Goal: Register for event/course

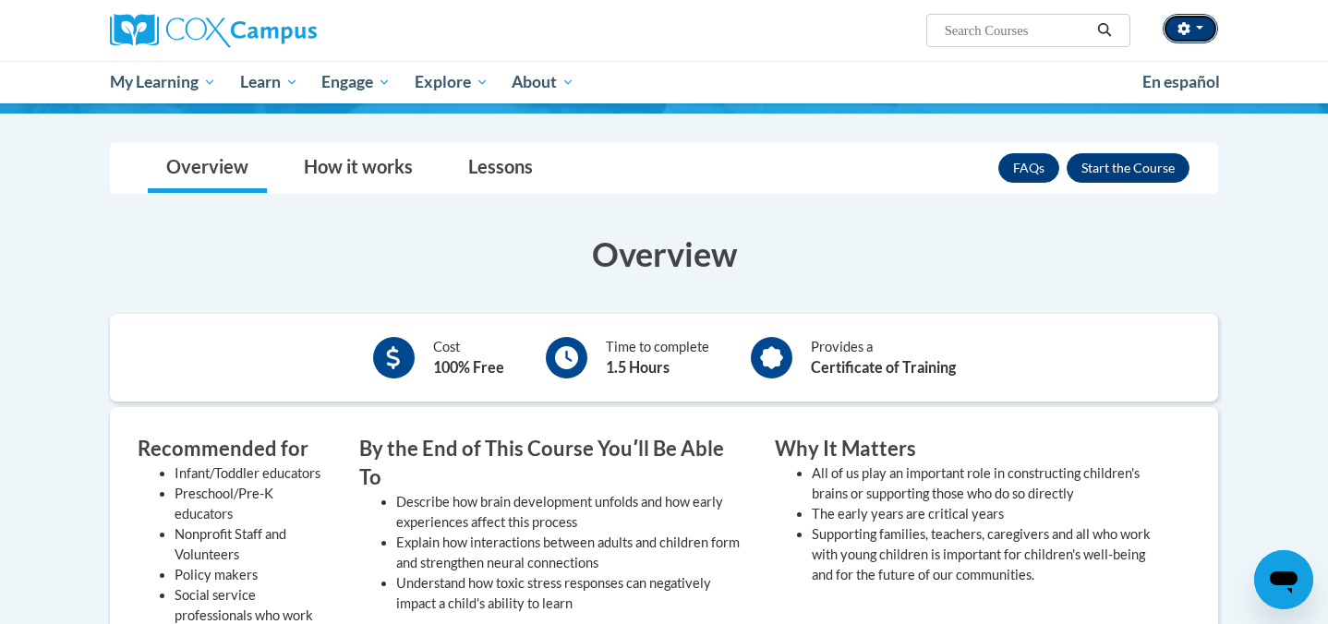
click at [1185, 29] on icon "button" at bounding box center [1183, 28] width 13 height 13
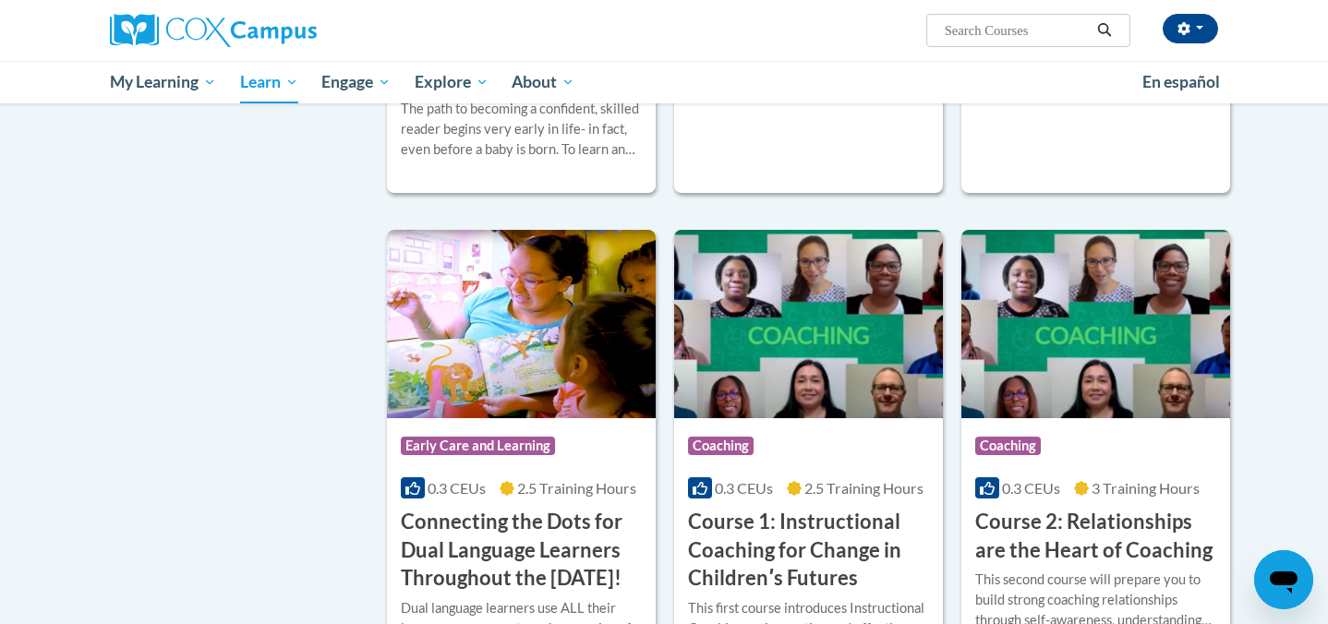
scroll to position [2796, 0]
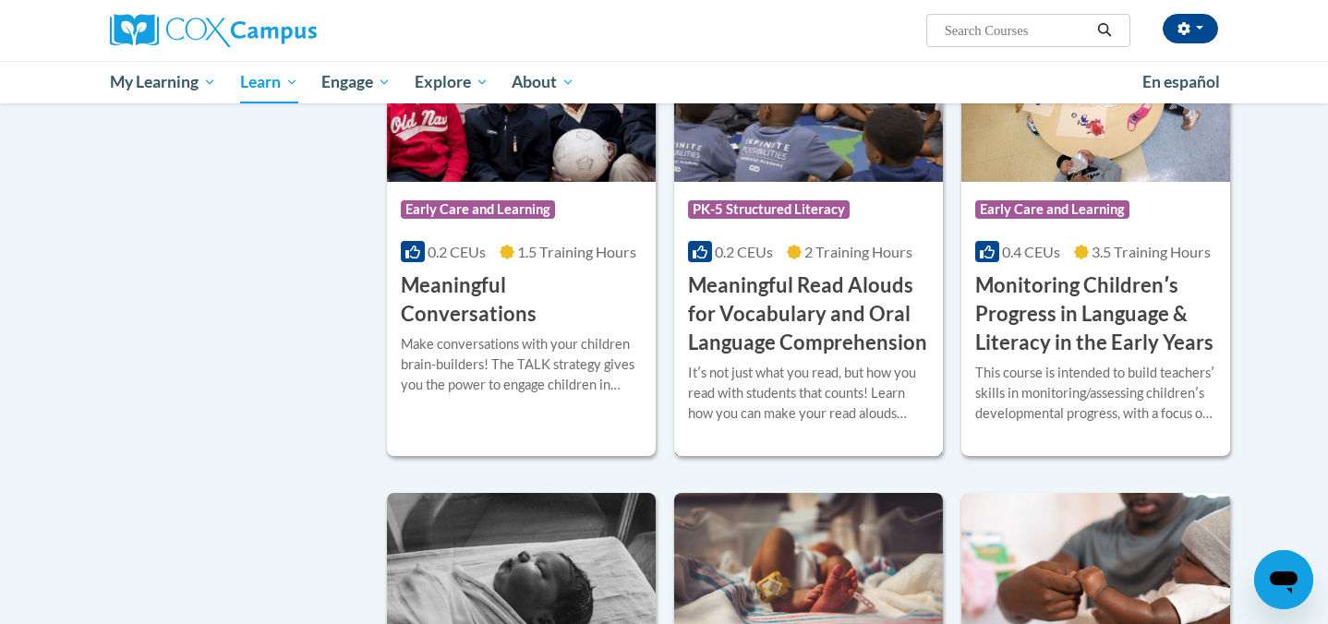
click at [852, 291] on div "Course Category: PK-5 Structured Literacy 0.2 CEUs 2 Training Hours COURSE Mean…" at bounding box center [808, 269] width 269 height 175
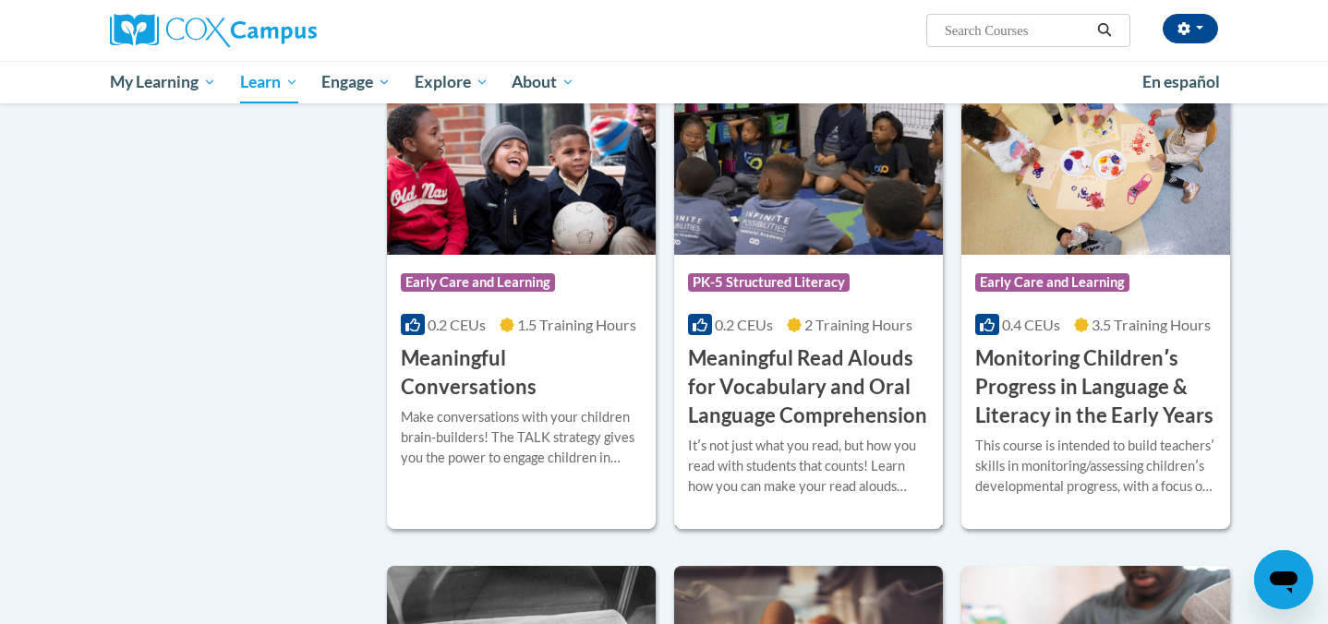
scroll to position [2690, 0]
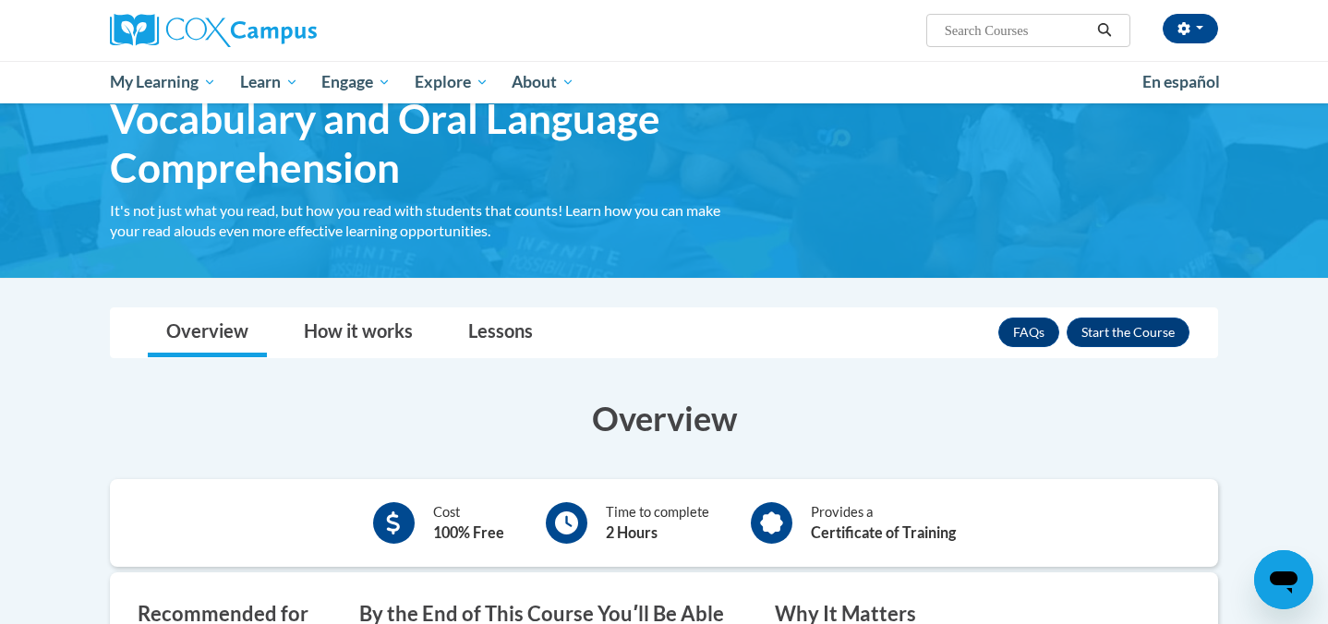
scroll to position [143, 0]
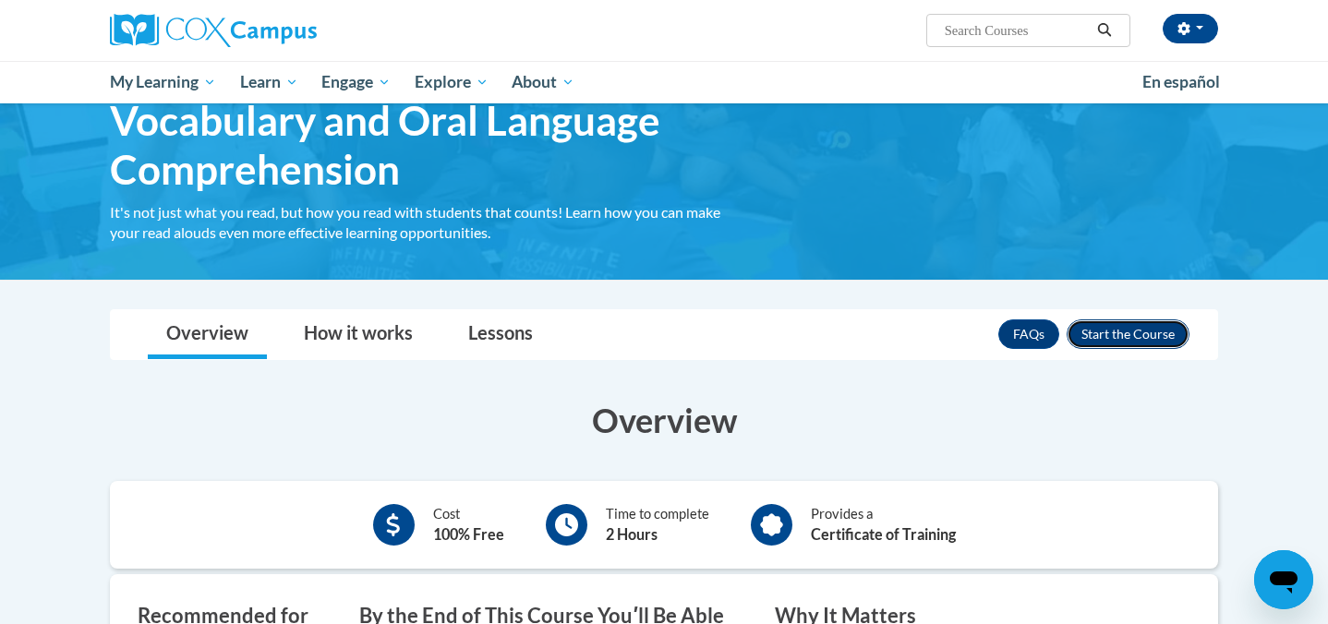
click at [1112, 334] on button "Enroll" at bounding box center [1128, 334] width 123 height 30
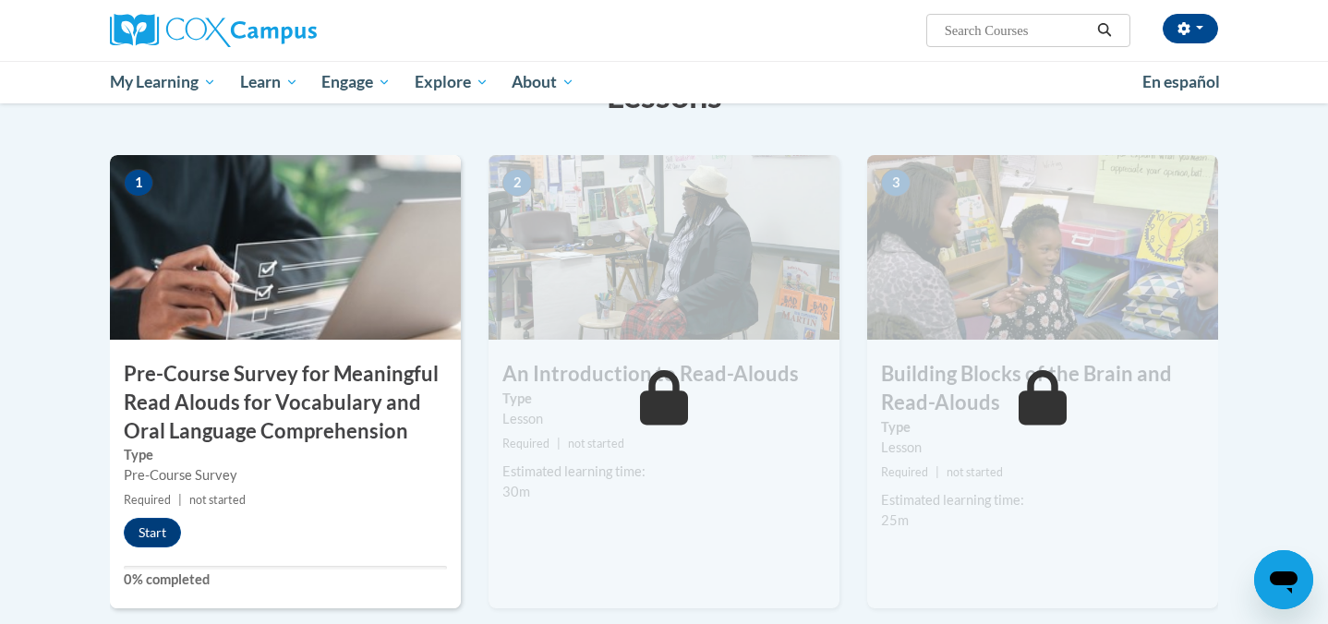
scroll to position [371, 0]
click at [144, 530] on button "Start" at bounding box center [152, 532] width 57 height 30
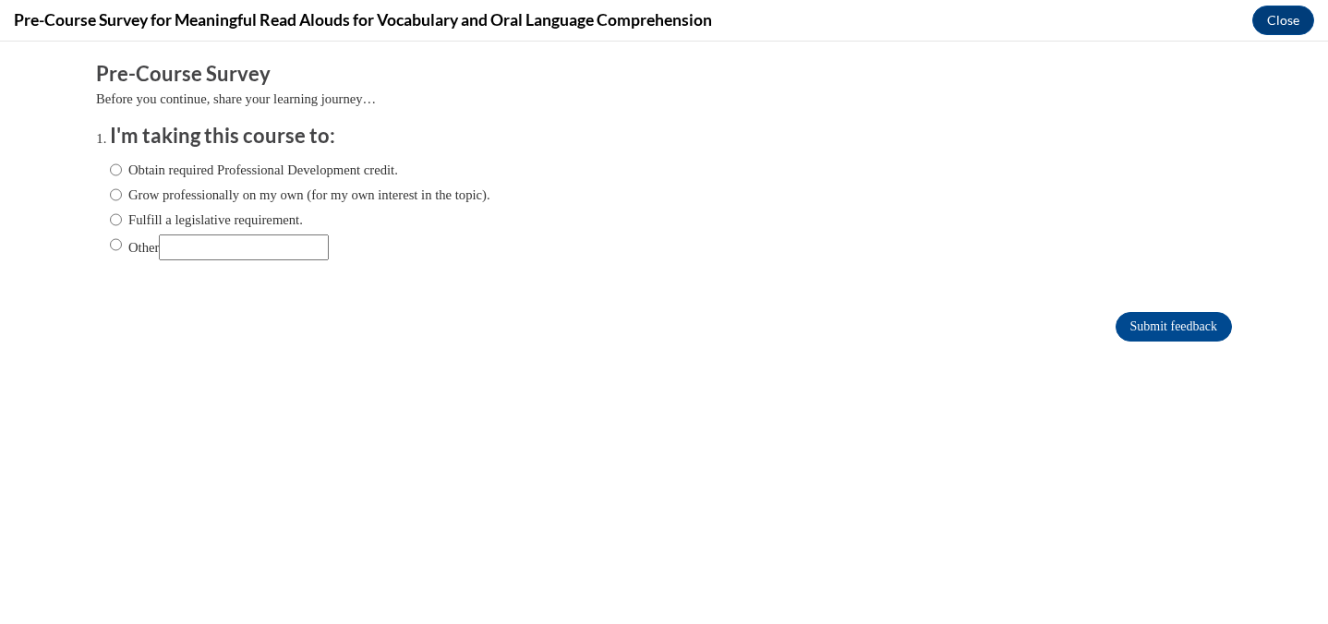
scroll to position [0, 0]
click at [248, 170] on label "Obtain required Professional Development credit." at bounding box center [254, 170] width 288 height 20
click at [122, 170] on input "Obtain required Professional Development credit." at bounding box center [116, 170] width 12 height 20
radio input "true"
click at [1175, 322] on input "Submit feedback" at bounding box center [1173, 327] width 116 height 30
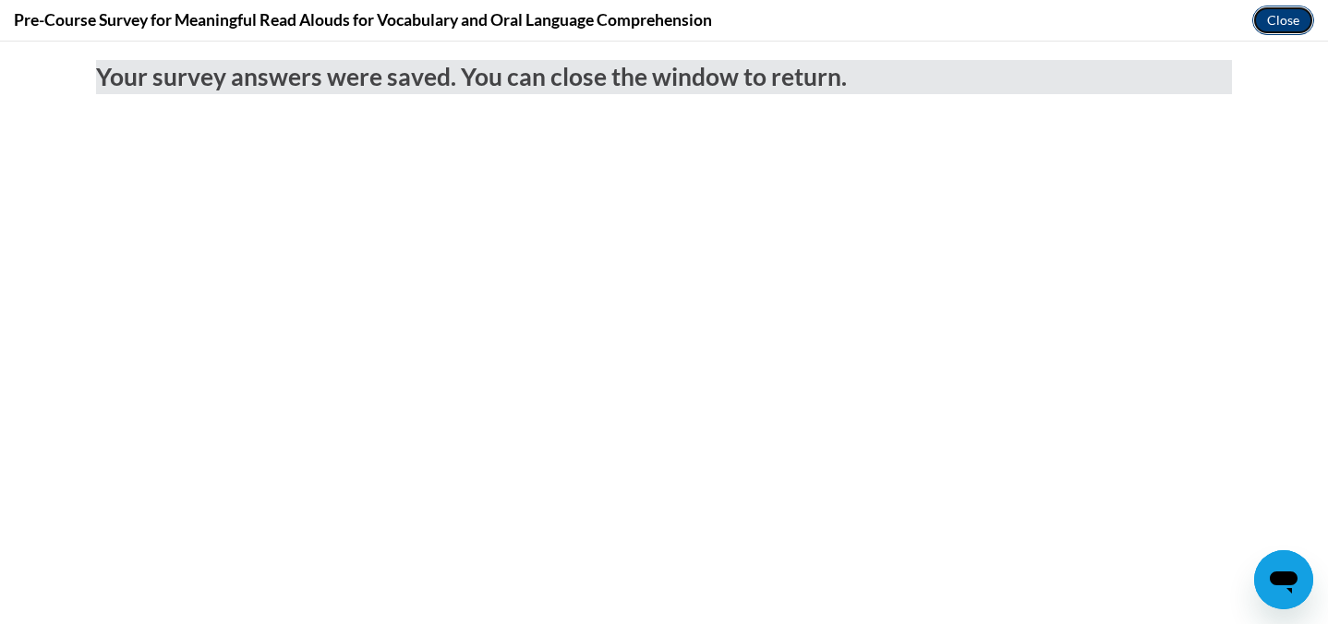
click at [1305, 22] on button "Close" at bounding box center [1283, 21] width 62 height 30
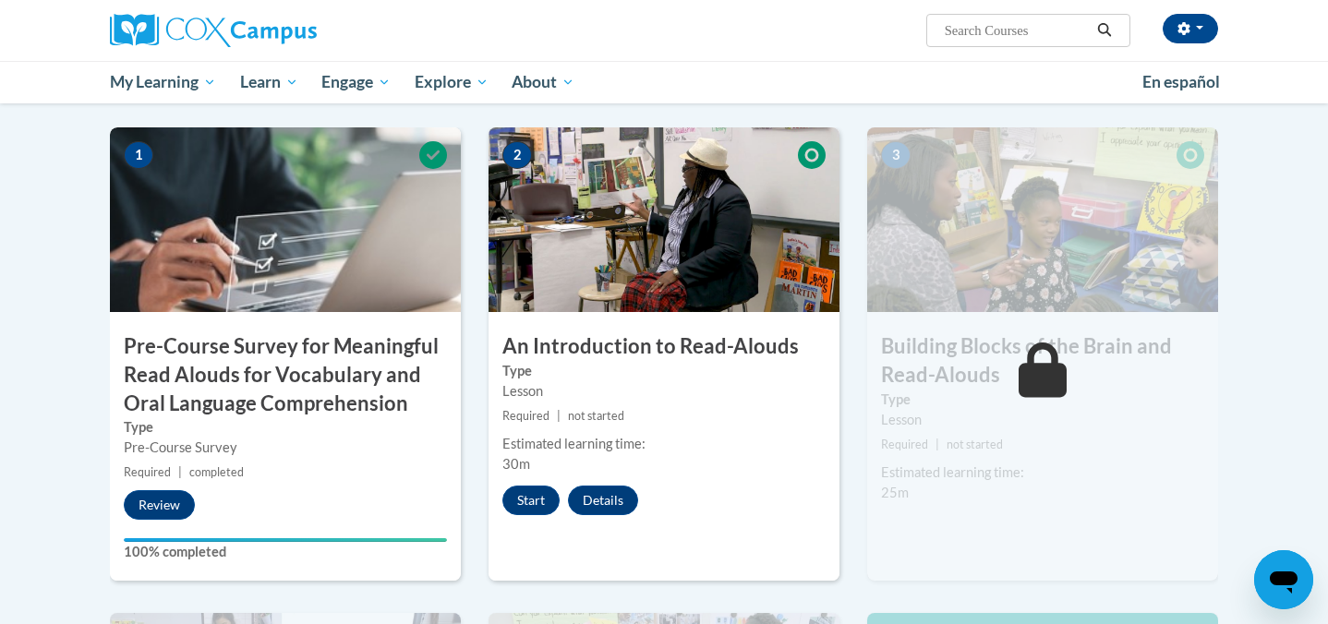
scroll to position [417, 0]
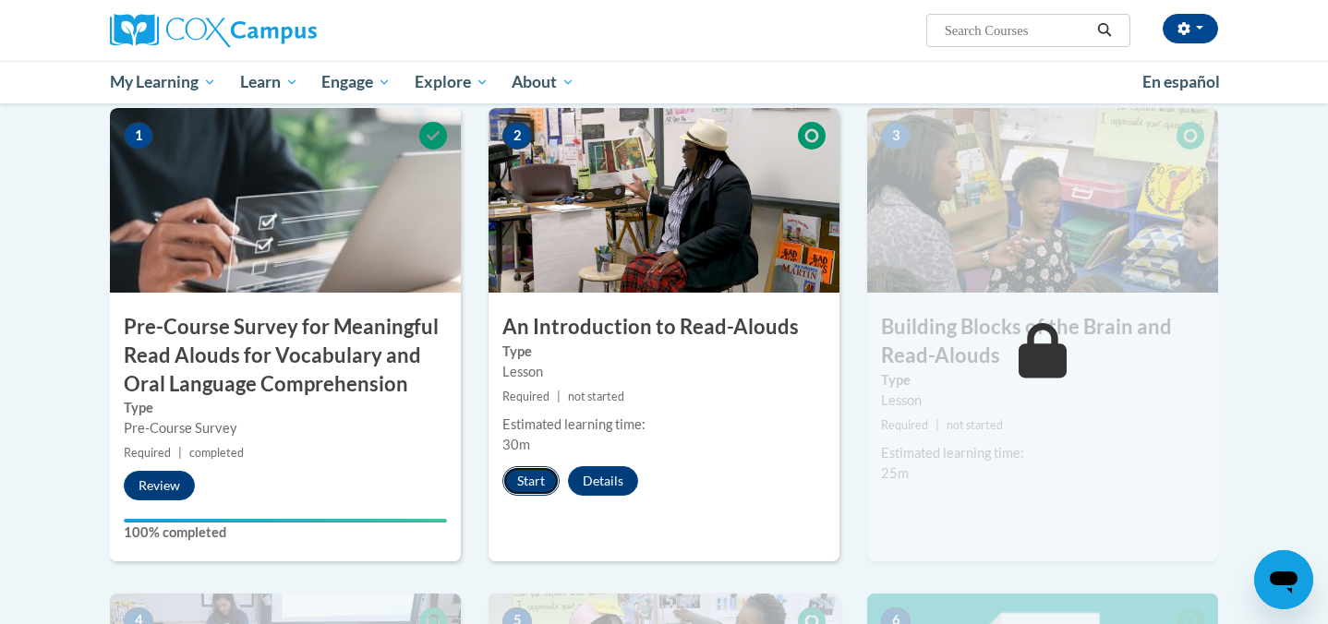
click at [548, 490] on button "Start" at bounding box center [530, 481] width 57 height 30
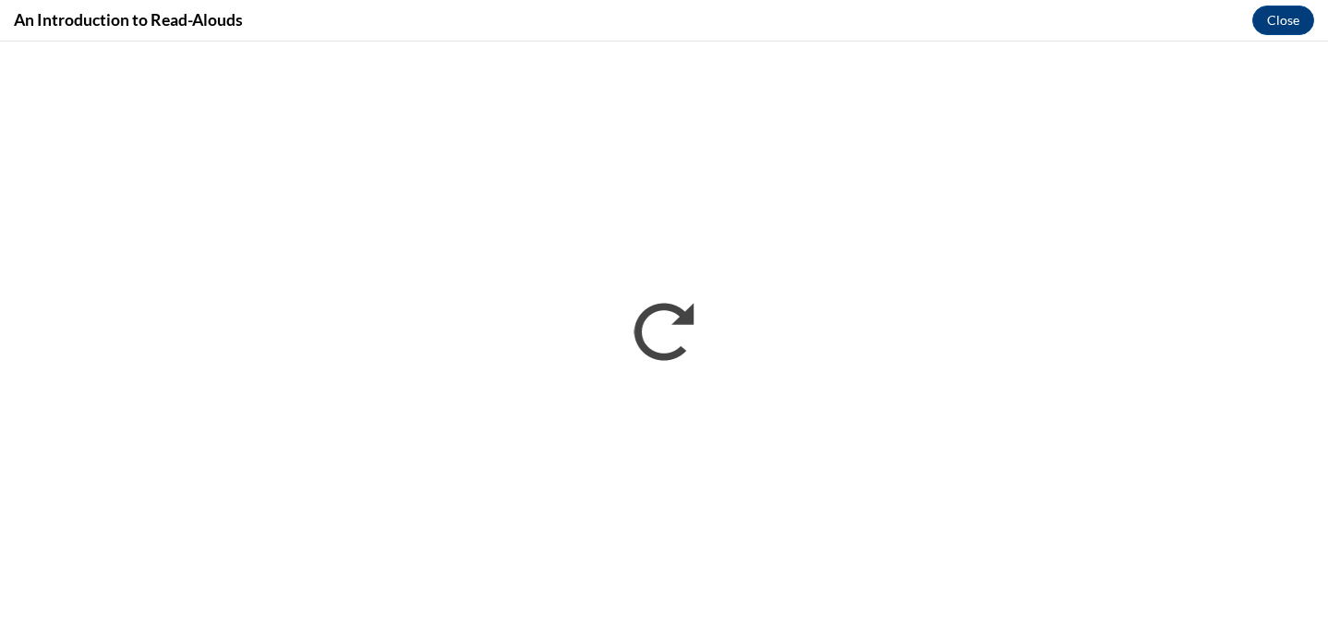
scroll to position [0, 0]
